Goal: Information Seeking & Learning: Check status

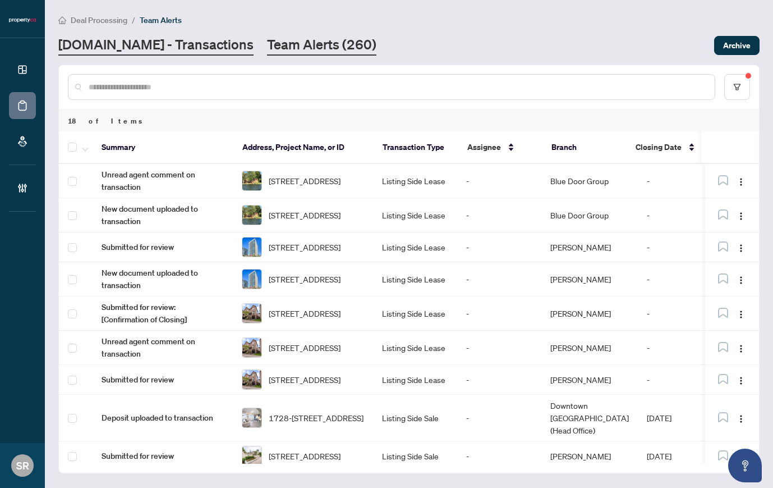
click at [134, 52] on link "[DOMAIN_NAME] - Transactions" at bounding box center [155, 45] width 195 height 20
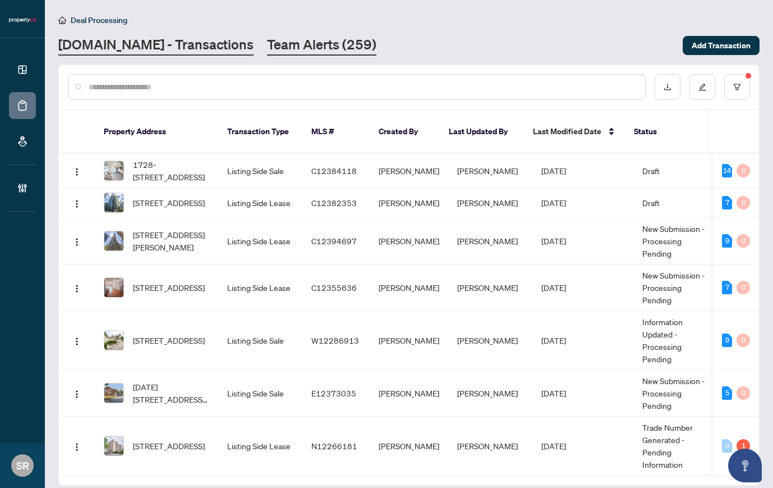
click at [267, 43] on link "Team Alerts (259)" at bounding box center [321, 45] width 109 height 20
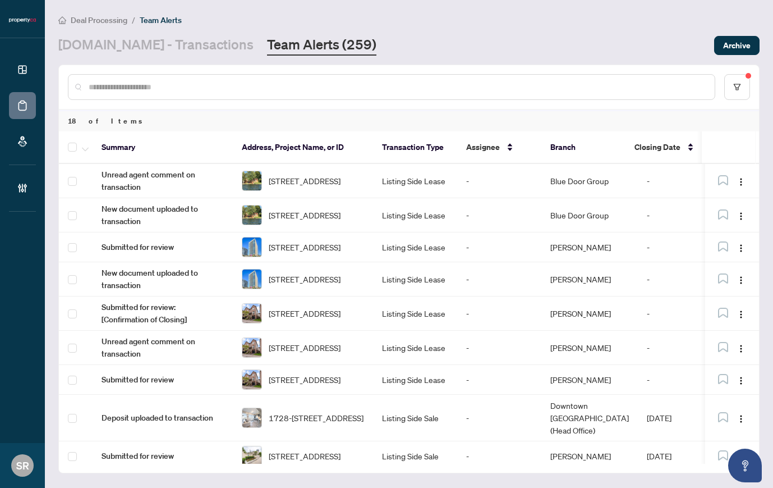
click at [291, 43] on link "Team Alerts (259)" at bounding box center [321, 45] width 109 height 20
click at [159, 45] on link "[DOMAIN_NAME] - Transactions" at bounding box center [155, 45] width 195 height 20
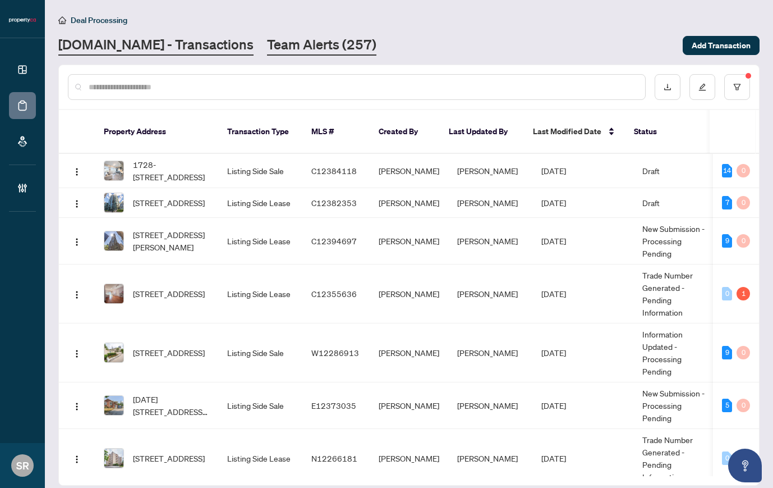
click at [275, 45] on link "Team Alerts (257)" at bounding box center [321, 45] width 109 height 20
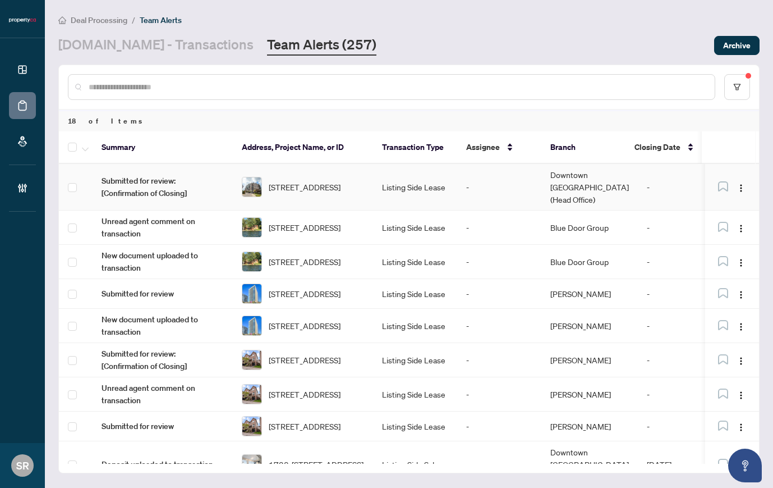
click at [428, 179] on td "Listing Side Lease" at bounding box center [415, 187] width 84 height 47
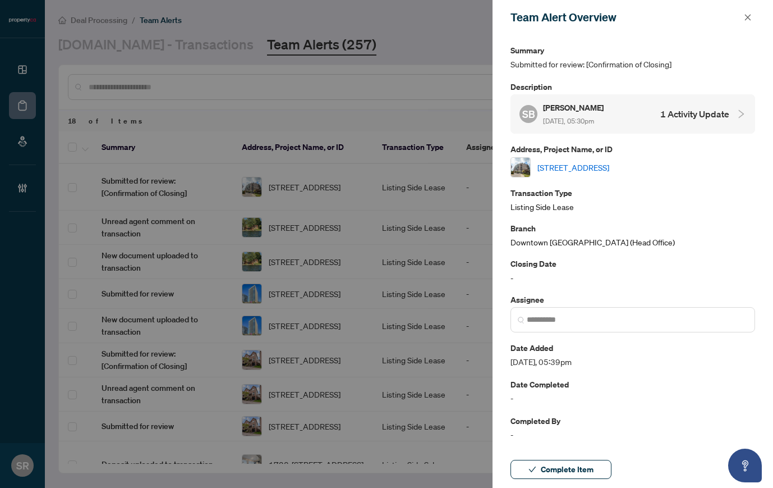
click at [598, 161] on link "[STREET_ADDRESS]" at bounding box center [574, 167] width 72 height 12
click at [747, 16] on icon "close" at bounding box center [748, 17] width 8 height 8
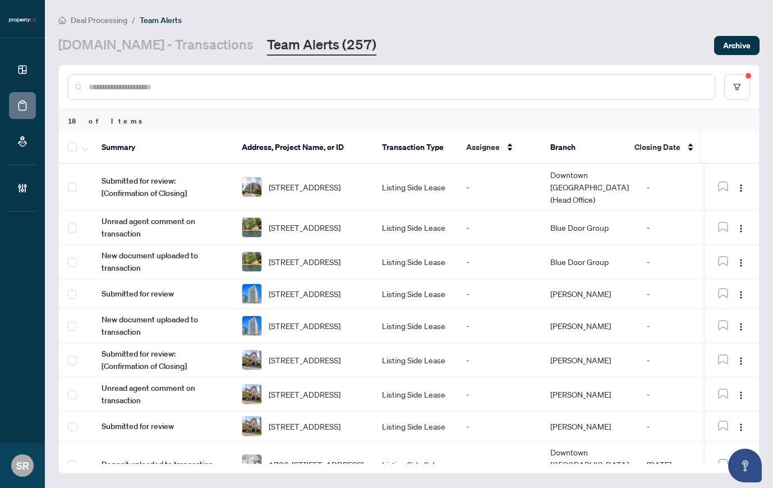
click at [283, 44] on link "Team Alerts (257)" at bounding box center [321, 45] width 109 height 20
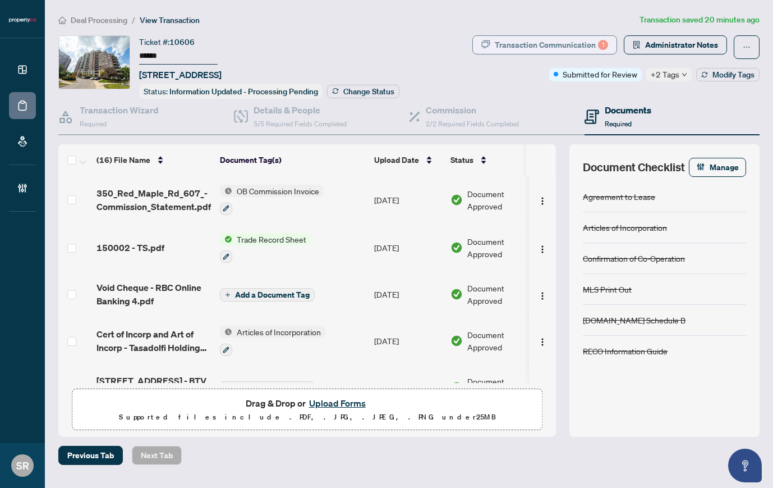
click at [548, 44] on div "Transaction Communication 1" at bounding box center [551, 45] width 113 height 18
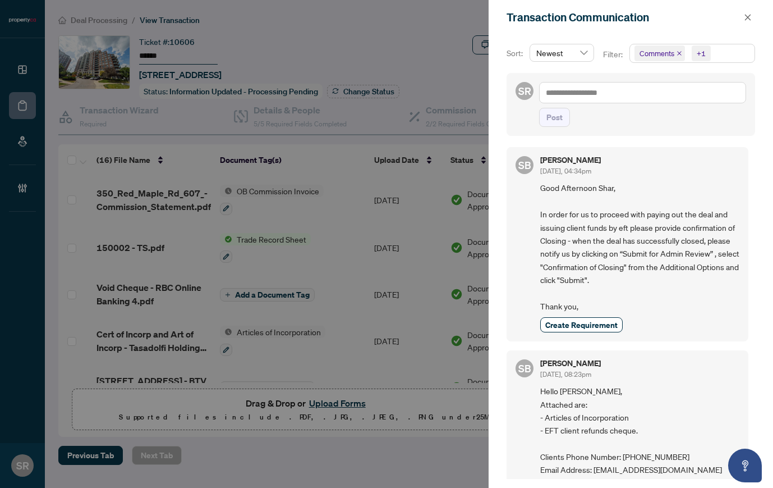
click at [444, 69] on div at bounding box center [386, 244] width 773 height 488
click at [747, 16] on icon "close" at bounding box center [748, 17] width 8 height 8
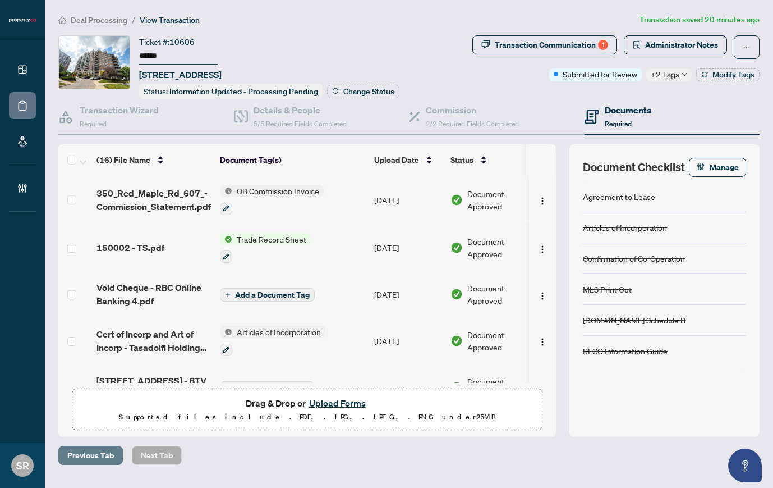
click at [93, 455] on span "Previous Tab" at bounding box center [90, 455] width 47 height 18
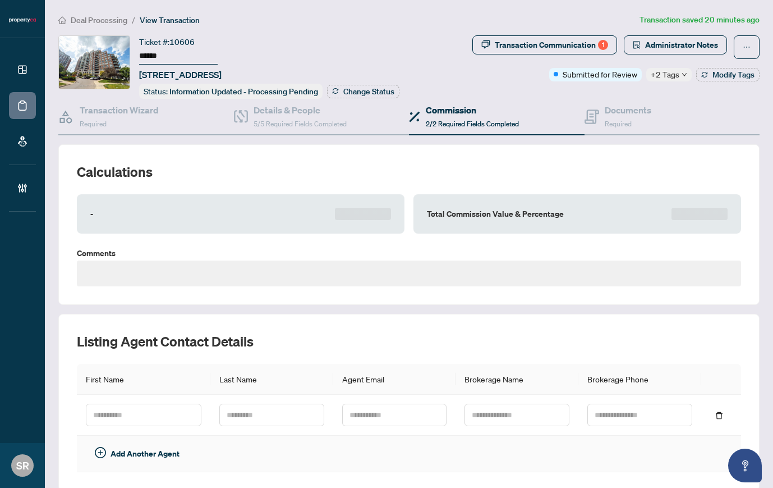
type textarea "**********"
